Goal: Information Seeking & Learning: Learn about a topic

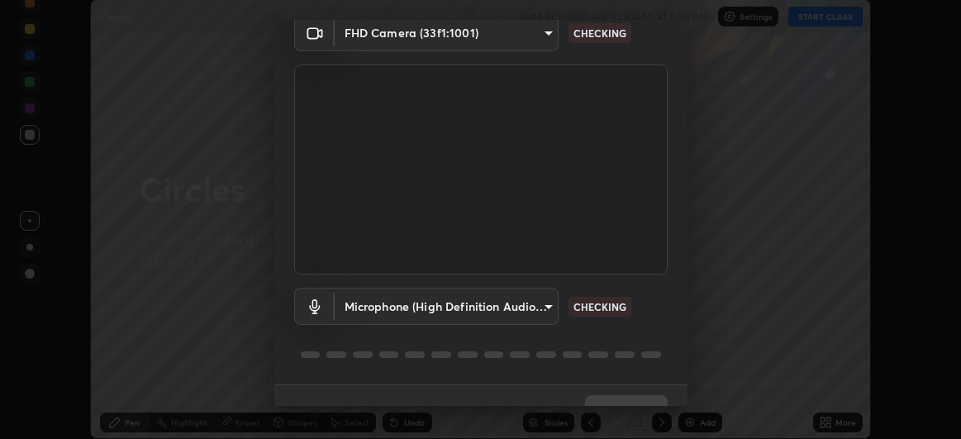
scroll to position [102, 0]
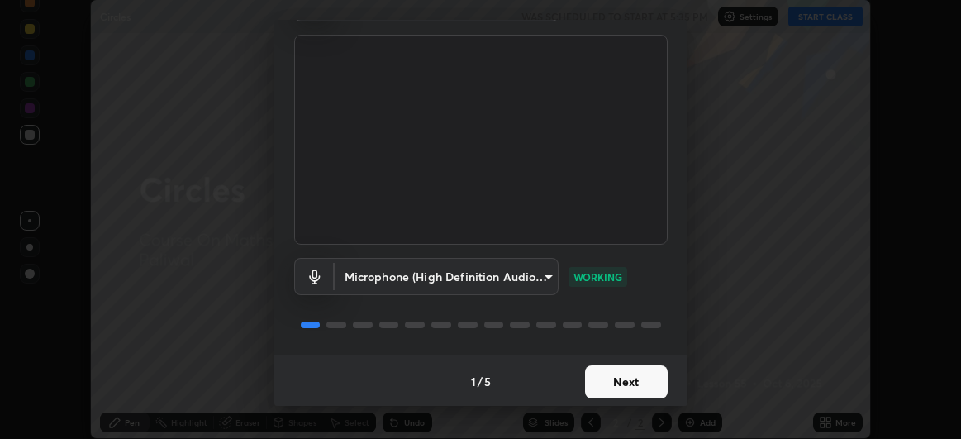
click at [635, 384] on button "Next" at bounding box center [626, 381] width 83 height 33
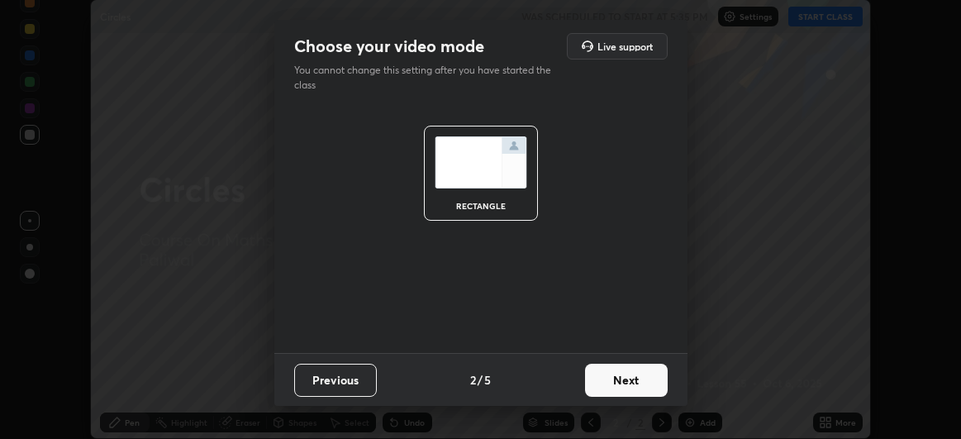
click at [629, 373] on button "Next" at bounding box center [626, 380] width 83 height 33
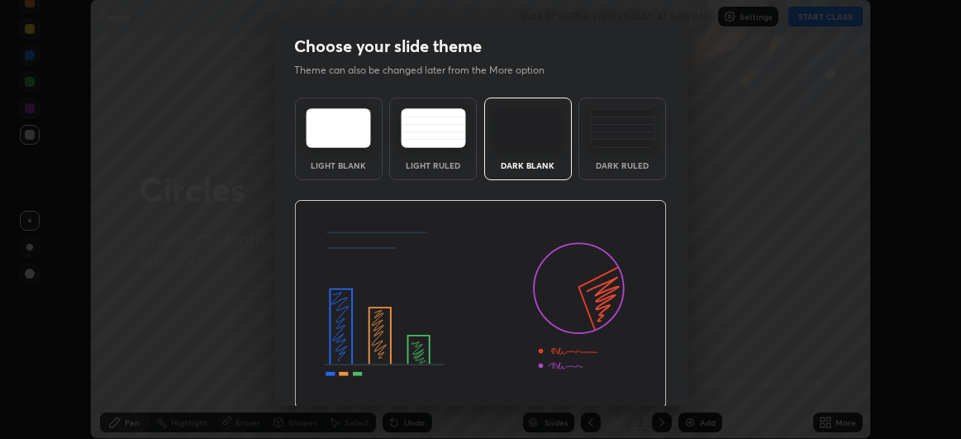
scroll to position [55, 0]
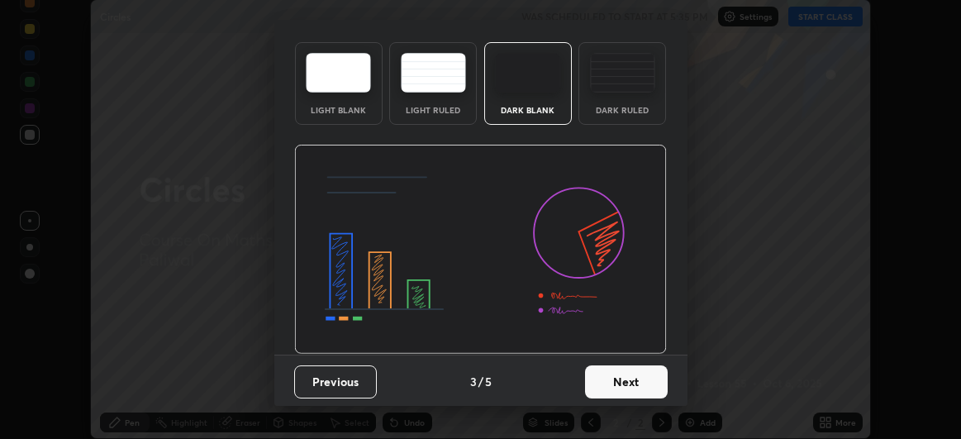
click at [611, 376] on button "Next" at bounding box center [626, 381] width 83 height 33
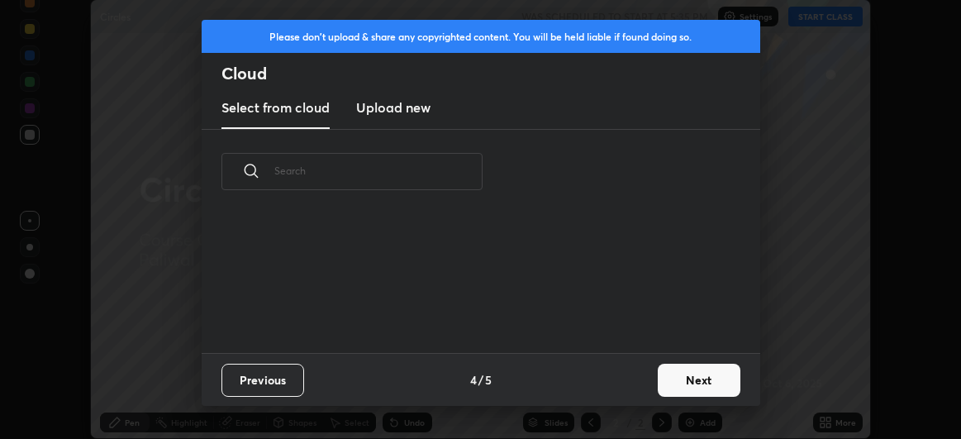
scroll to position [140, 530]
click at [725, 235] on div "grid" at bounding box center [471, 281] width 539 height 145
click at [686, 386] on button "Next" at bounding box center [699, 380] width 83 height 33
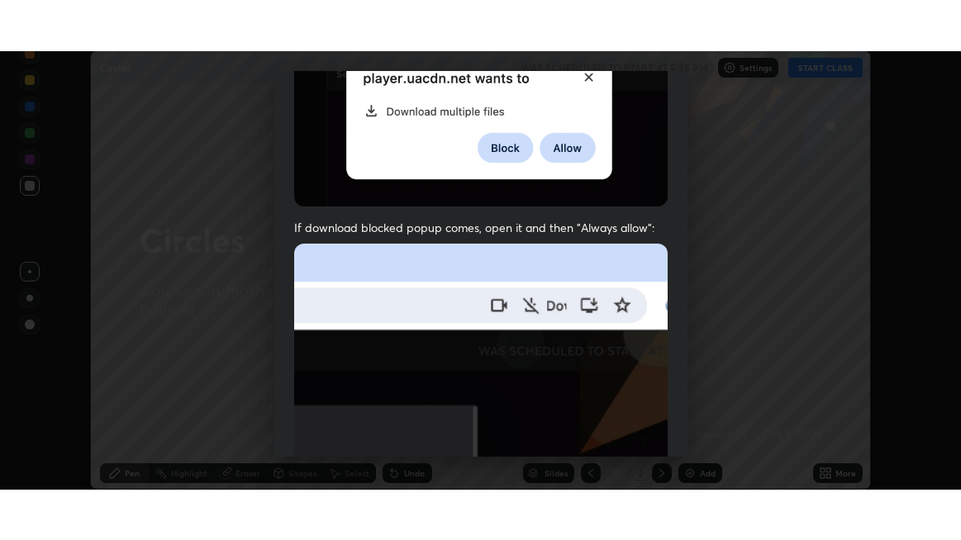
scroll to position [440, 0]
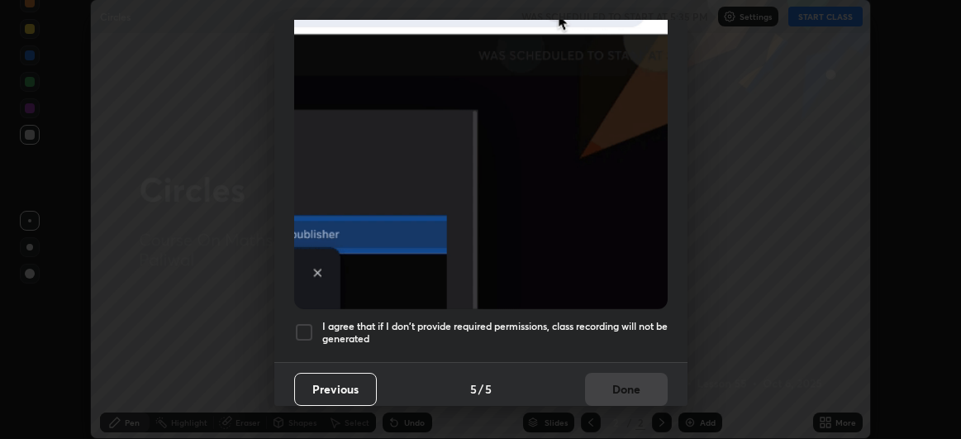
click at [315, 322] on div "I agree that if I don't provide required permissions, class recording will not …" at bounding box center [480, 332] width 373 height 20
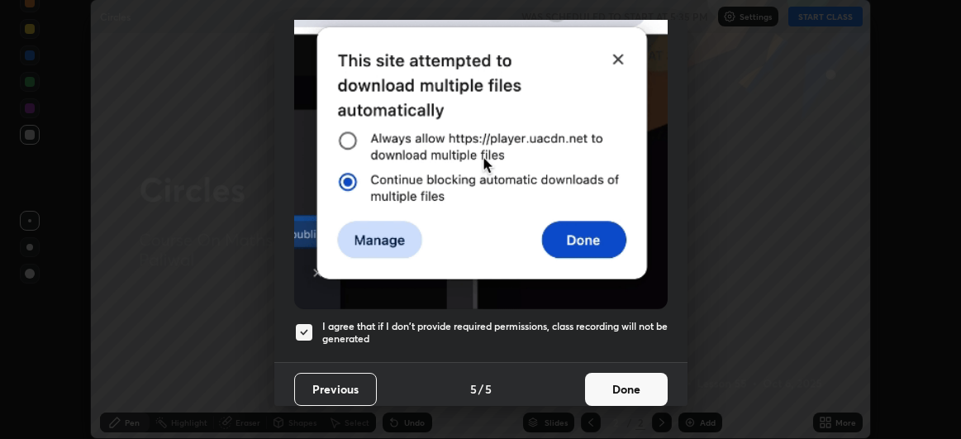
click at [616, 383] on button "Done" at bounding box center [626, 389] width 83 height 33
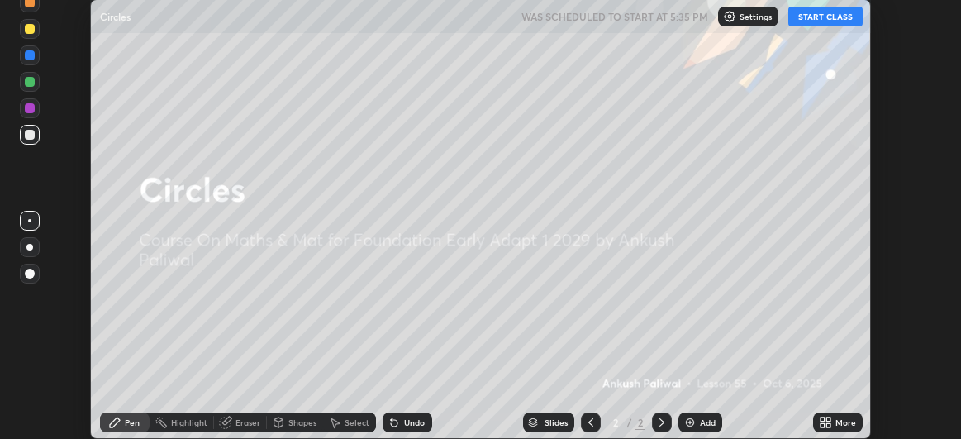
click at [823, 21] on button "START CLASS" at bounding box center [825, 17] width 74 height 20
click at [833, 421] on div "More" at bounding box center [838, 422] width 50 height 20
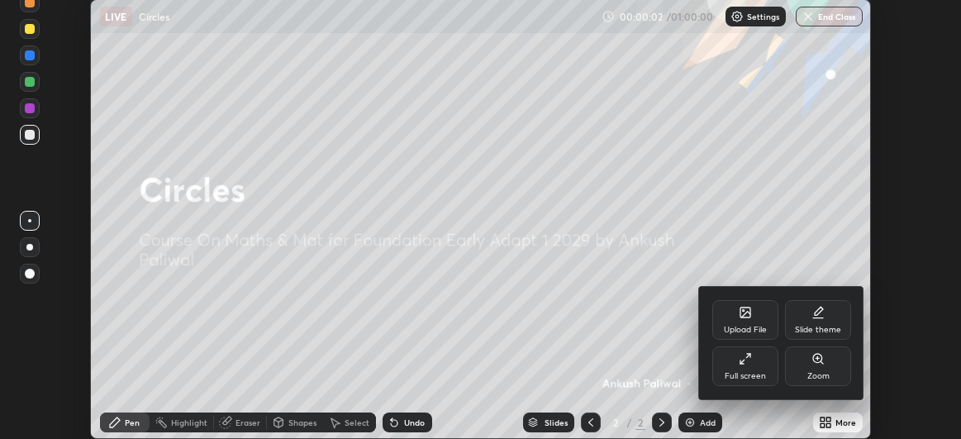
click at [754, 365] on div "Full screen" at bounding box center [745, 366] width 66 height 40
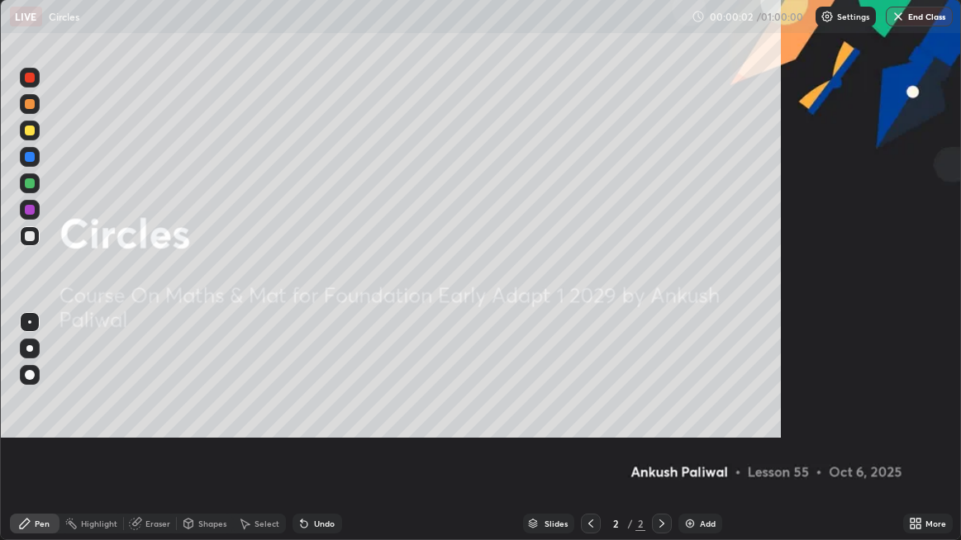
scroll to position [540, 961]
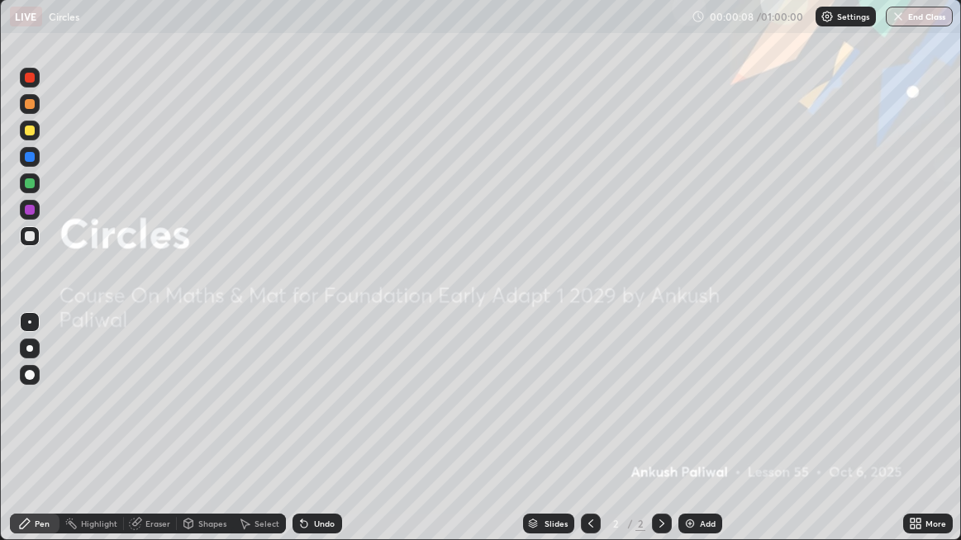
click at [700, 438] on div "Add" at bounding box center [708, 524] width 16 height 8
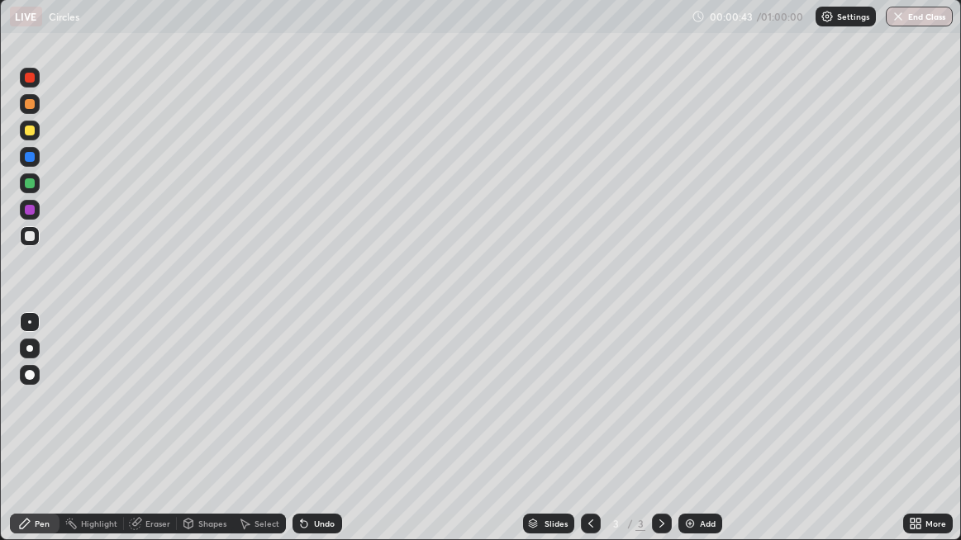
click at [692, 438] on img at bounding box center [689, 523] width 13 height 13
click at [27, 78] on div at bounding box center [30, 78] width 10 height 10
click at [701, 438] on div "Add" at bounding box center [700, 524] width 44 height 20
click at [698, 438] on div "Add" at bounding box center [700, 524] width 44 height 20
click at [689, 438] on img at bounding box center [689, 523] width 13 height 13
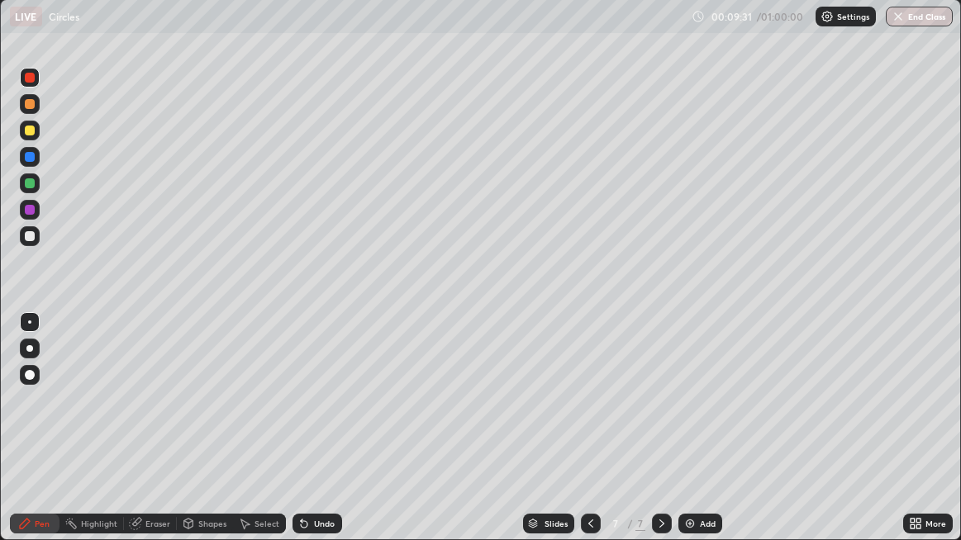
click at [30, 78] on div at bounding box center [30, 78] width 10 height 10
click at [29, 135] on div at bounding box center [30, 131] width 10 height 10
click at [304, 438] on icon at bounding box center [304, 524] width 7 height 7
click at [301, 438] on icon at bounding box center [304, 524] width 7 height 7
click at [301, 438] on icon at bounding box center [302, 521] width 2 height 2
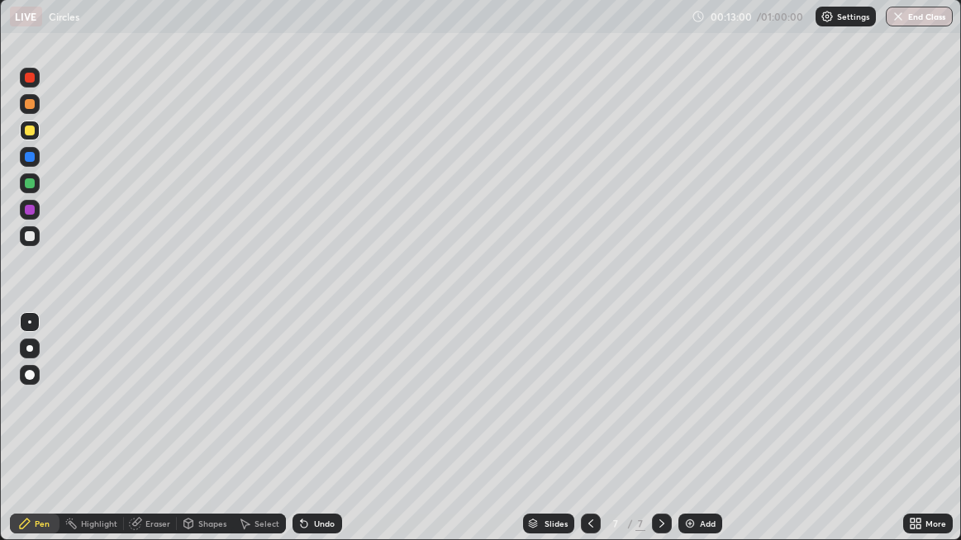
click at [301, 438] on icon at bounding box center [302, 521] width 2 height 2
click at [308, 438] on icon at bounding box center [303, 523] width 13 height 13
click at [312, 438] on div "Undo" at bounding box center [318, 524] width 50 height 20
click at [320, 438] on div "Undo" at bounding box center [324, 524] width 21 height 8
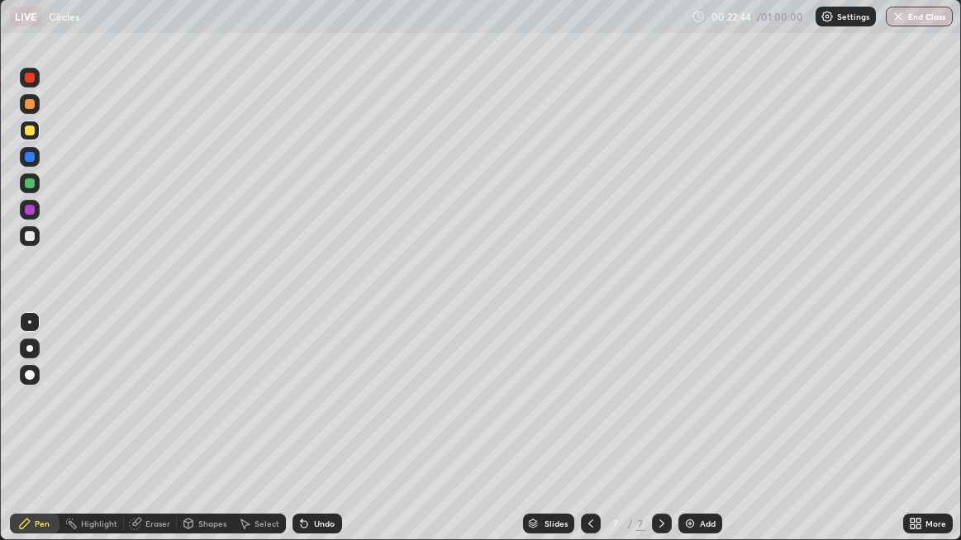
click at [310, 438] on div "Undo" at bounding box center [318, 524] width 50 height 20
click at [311, 438] on div "Undo" at bounding box center [318, 524] width 50 height 20
click at [316, 438] on div "Undo" at bounding box center [324, 524] width 21 height 8
click at [701, 438] on div "Add" at bounding box center [708, 524] width 16 height 8
click at [33, 108] on div at bounding box center [30, 104] width 20 height 20
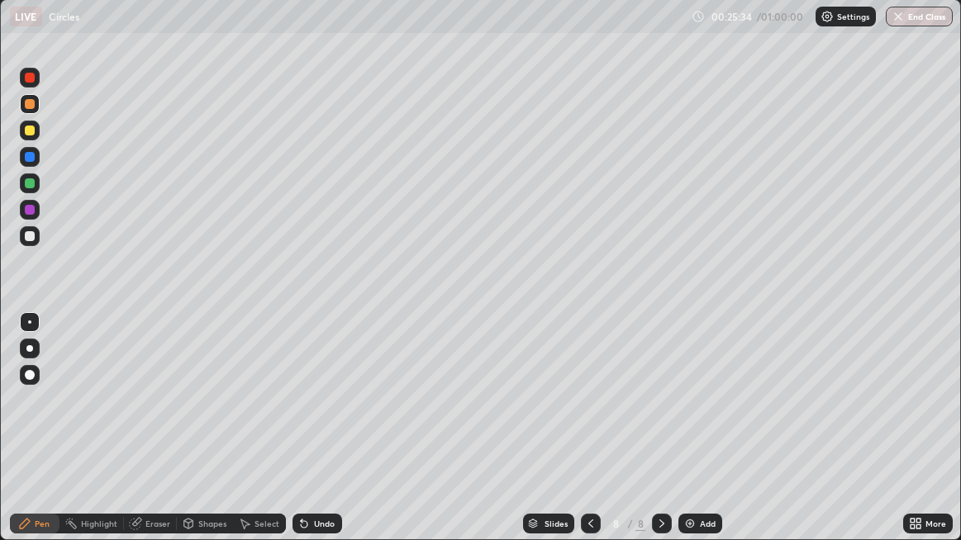
click at [26, 188] on div at bounding box center [30, 183] width 10 height 10
click at [30, 158] on div at bounding box center [30, 157] width 10 height 10
click at [25, 131] on div at bounding box center [30, 131] width 10 height 10
click at [26, 185] on div at bounding box center [30, 183] width 10 height 10
click at [301, 438] on icon at bounding box center [304, 524] width 7 height 7
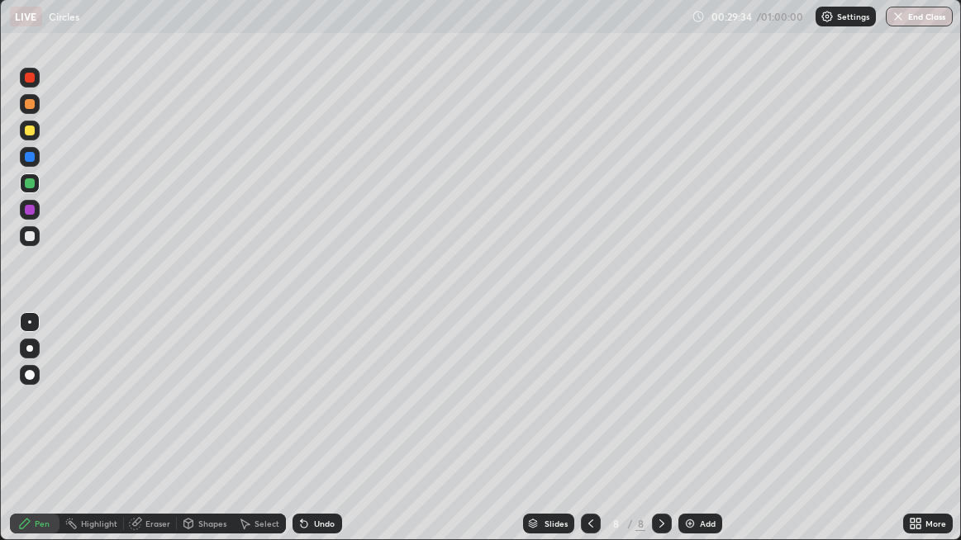
click at [301, 438] on icon at bounding box center [302, 521] width 2 height 2
click at [28, 157] on div at bounding box center [30, 157] width 10 height 10
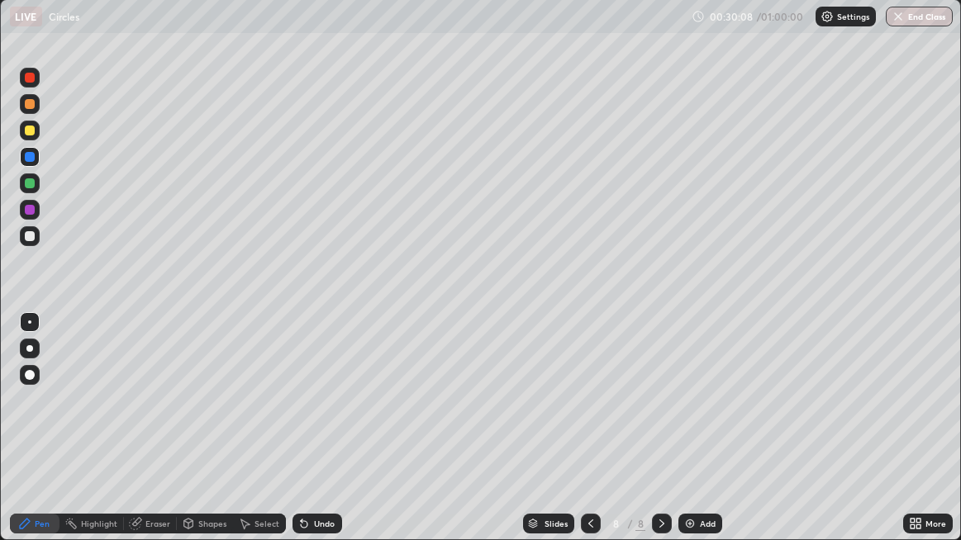
click at [31, 132] on div at bounding box center [30, 131] width 10 height 10
click at [27, 162] on div at bounding box center [30, 157] width 20 height 20
click at [316, 438] on div "Undo" at bounding box center [324, 524] width 21 height 8
click at [314, 438] on div "Undo" at bounding box center [324, 524] width 21 height 8
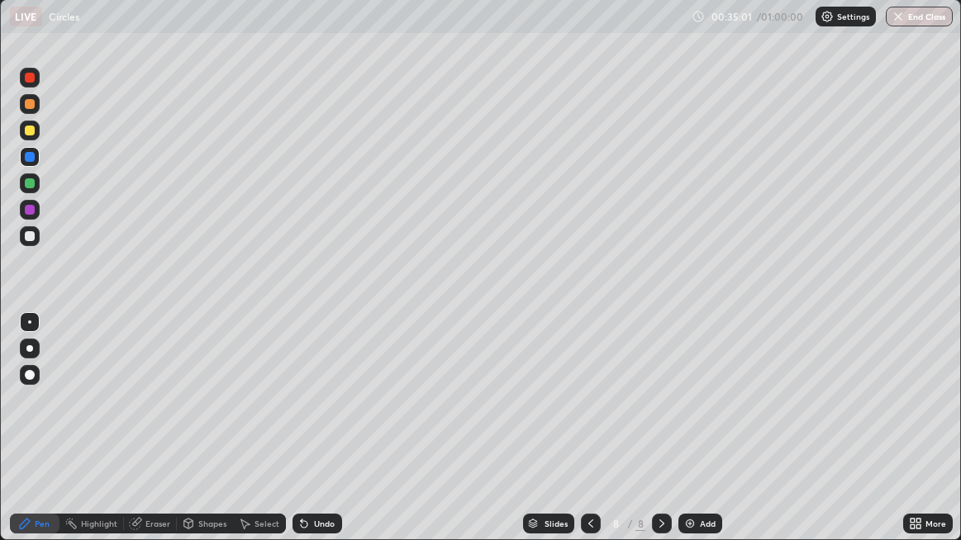
click at [318, 438] on div "Undo" at bounding box center [324, 524] width 21 height 8
click at [322, 438] on div "Undo" at bounding box center [324, 524] width 21 height 8
click at [327, 438] on div "Undo" at bounding box center [318, 524] width 50 height 20
click at [331, 438] on div "Undo" at bounding box center [318, 524] width 50 height 20
click at [334, 438] on div "Undo" at bounding box center [318, 524] width 50 height 20
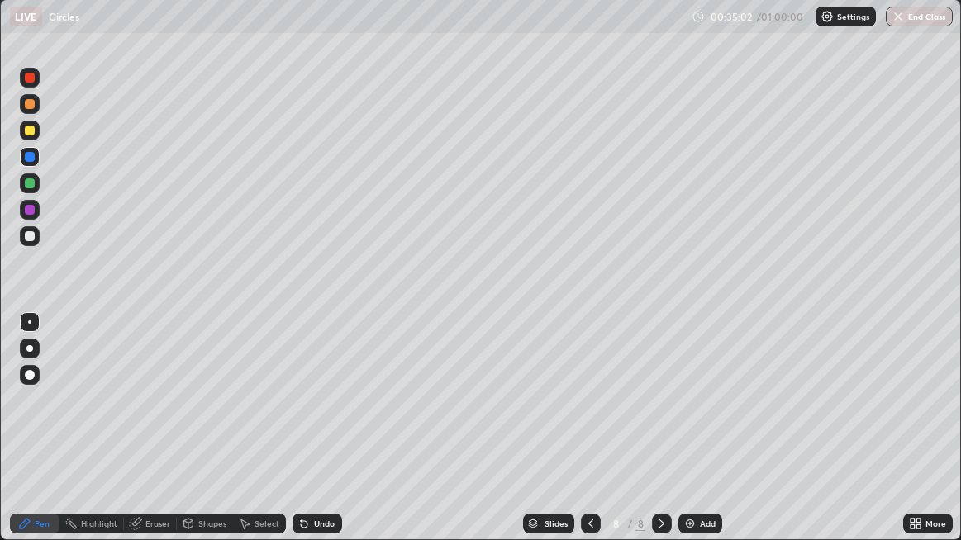
click at [335, 438] on div "Undo" at bounding box center [318, 524] width 50 height 20
click at [314, 438] on div "Undo" at bounding box center [324, 524] width 21 height 8
click at [316, 438] on div "Undo" at bounding box center [318, 524] width 50 height 20
click at [315, 438] on div "Undo" at bounding box center [318, 524] width 50 height 20
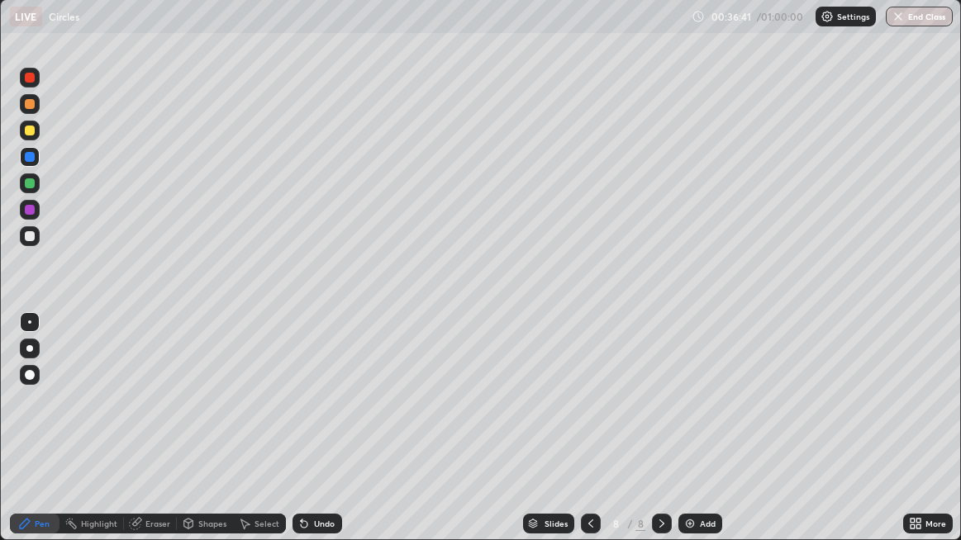
click at [315, 438] on div "Undo" at bounding box center [318, 524] width 50 height 20
click at [317, 438] on div "Undo" at bounding box center [318, 524] width 50 height 20
click at [320, 438] on div "Undo" at bounding box center [318, 524] width 50 height 20
click at [321, 438] on div "Undo" at bounding box center [318, 524] width 50 height 20
click at [323, 438] on div "Undo" at bounding box center [318, 524] width 50 height 20
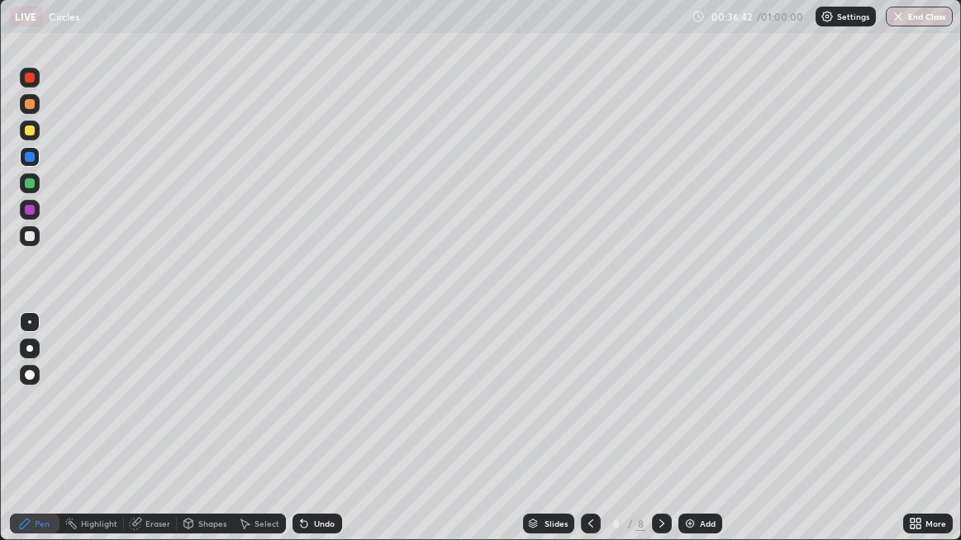
click at [324, 438] on div "Undo" at bounding box center [318, 524] width 50 height 20
click at [693, 438] on img at bounding box center [689, 523] width 13 height 13
click at [595, 438] on div at bounding box center [591, 524] width 20 height 20
click at [708, 438] on div "Add" at bounding box center [708, 524] width 16 height 8
click at [695, 438] on div "Add" at bounding box center [701, 524] width 44 height 20
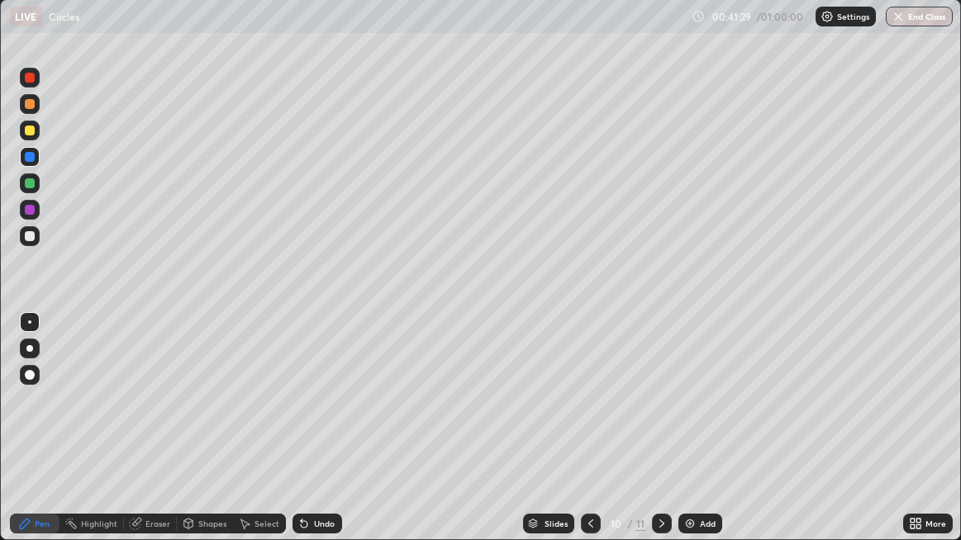
click at [31, 136] on div at bounding box center [30, 131] width 20 height 20
click at [25, 209] on div at bounding box center [30, 210] width 10 height 10
click at [29, 178] on div at bounding box center [30, 184] width 20 height 20
click at [318, 438] on div "Undo" at bounding box center [324, 524] width 21 height 8
click at [305, 438] on icon at bounding box center [303, 523] width 13 height 13
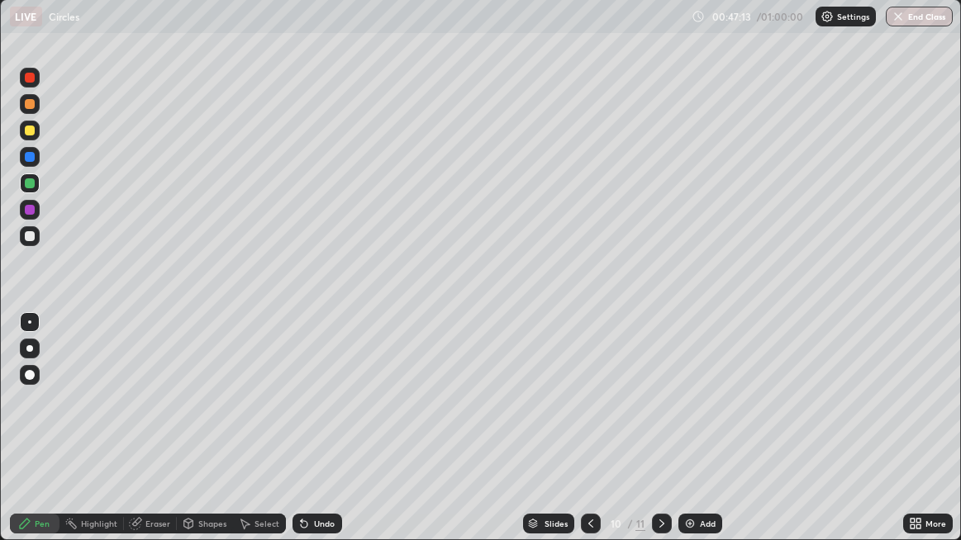
click at [27, 133] on div at bounding box center [30, 131] width 10 height 10
click at [911, 17] on button "End Class" at bounding box center [919, 17] width 67 height 20
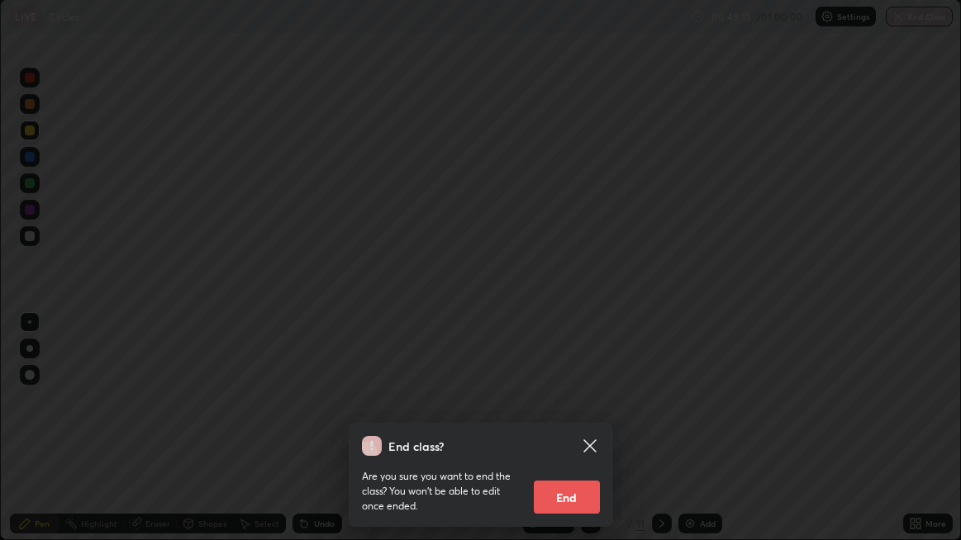
click at [585, 438] on button "End" at bounding box center [567, 497] width 66 height 33
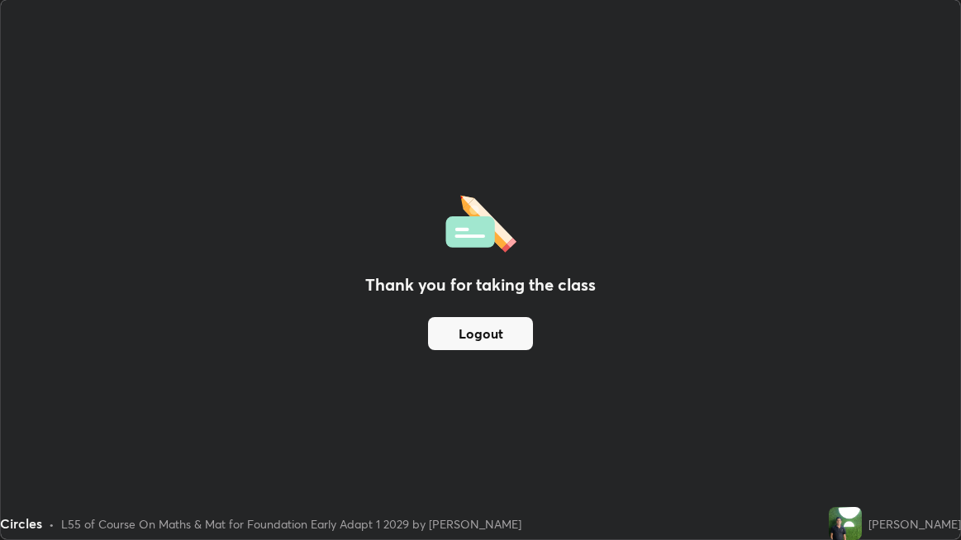
click at [218, 398] on div "Thank you for taking the class Logout" at bounding box center [480, 270] width 959 height 540
click at [206, 438] on div "L55 of Course On Maths & Mat for Foundation Early Adapt 1 2029 by [PERSON_NAME]" at bounding box center [291, 524] width 460 height 17
click at [7, 438] on div "Circles" at bounding box center [21, 524] width 42 height 20
click at [471, 335] on button "Logout" at bounding box center [480, 333] width 105 height 33
click at [476, 331] on button "Logout" at bounding box center [480, 333] width 105 height 33
